Goal: Task Accomplishment & Management: Complete application form

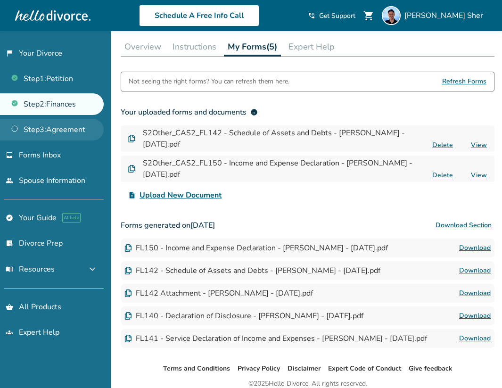
click at [69, 124] on link "Step 3 : Agreement" at bounding box center [52, 130] width 104 height 22
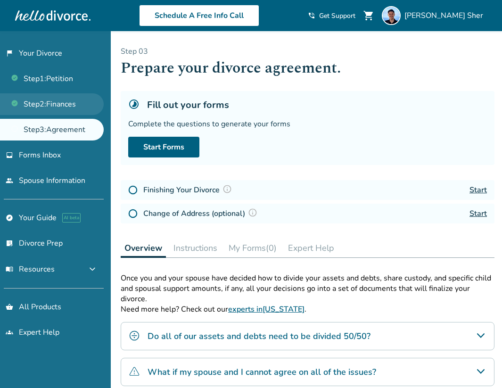
click at [60, 107] on link "Step 2 : Finances" at bounding box center [52, 104] width 104 height 22
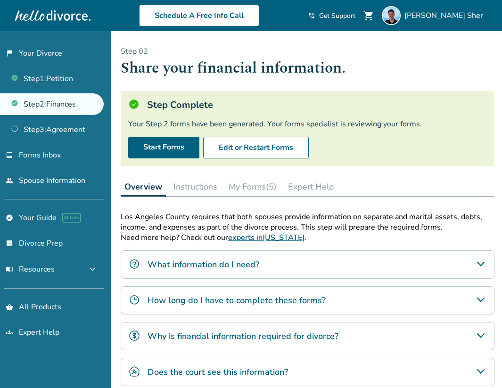
click at [263, 180] on button "My Forms (5)" at bounding box center [253, 186] width 56 height 19
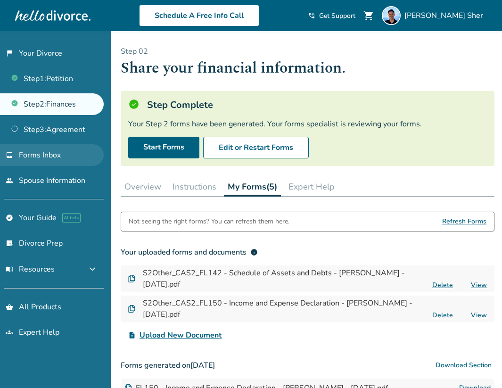
click at [66, 155] on link "inbox Forms Inbox" at bounding box center [52, 155] width 104 height 22
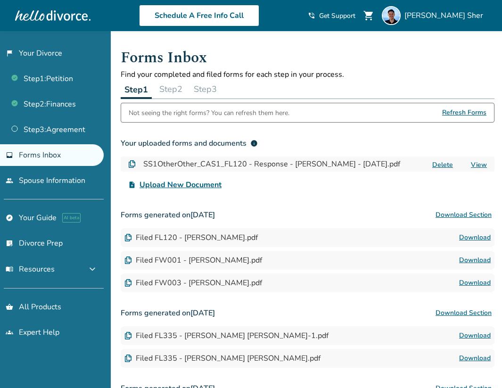
click at [175, 89] on button "Step 2" at bounding box center [170, 89] width 31 height 19
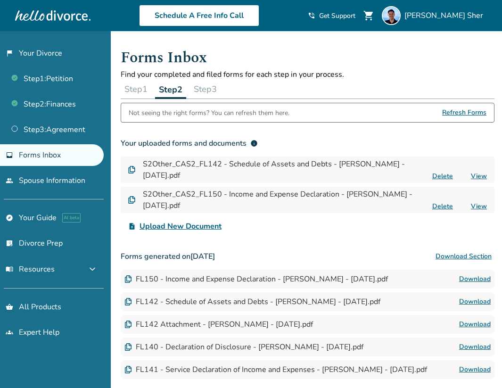
click at [215, 89] on button "Step 3" at bounding box center [205, 89] width 31 height 19
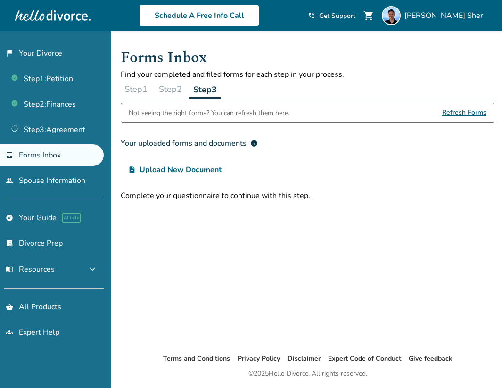
click at [177, 90] on button "Step 2" at bounding box center [170, 89] width 31 height 19
